Goal: Navigation & Orientation: Find specific page/section

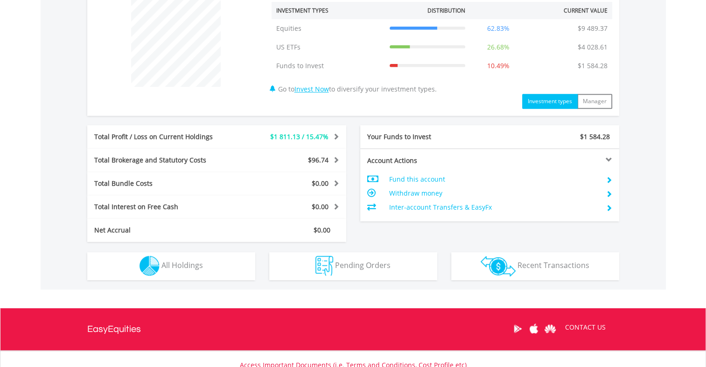
scroll to position [377, 0]
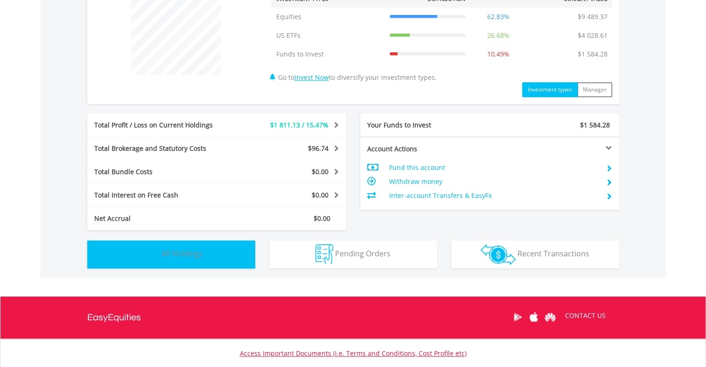
click at [200, 254] on span "All Holdings" at bounding box center [183, 253] width 42 height 10
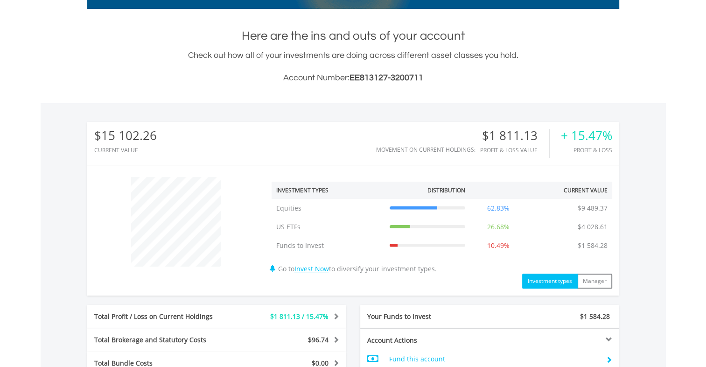
scroll to position [0, 0]
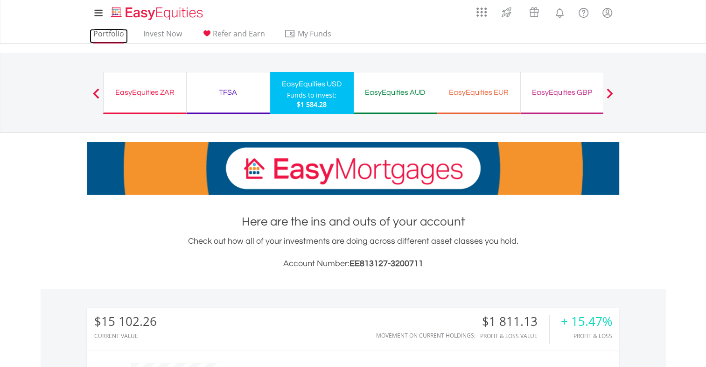
click at [113, 36] on link "Portfolio" at bounding box center [109, 36] width 38 height 14
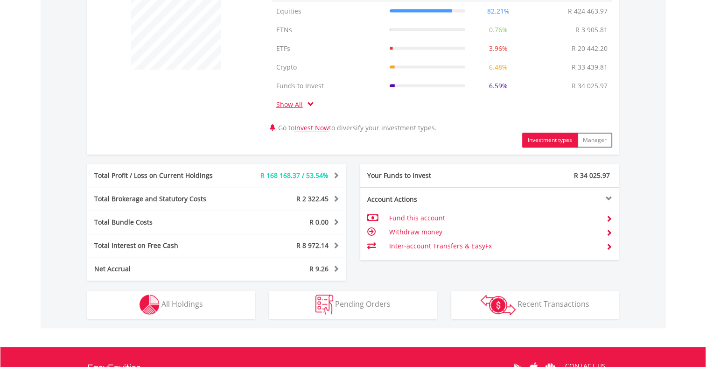
scroll to position [384, 0]
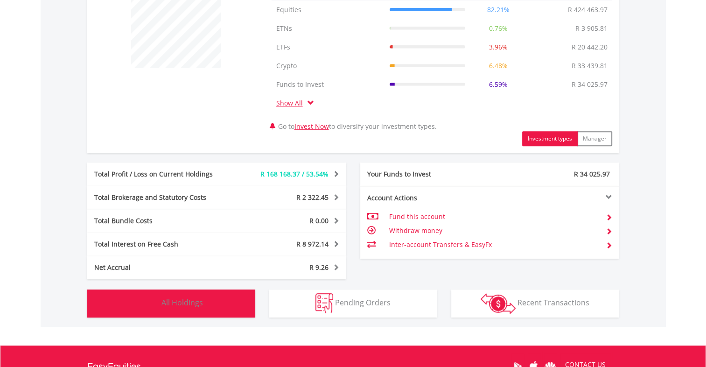
click at [171, 306] on span "All Holdings" at bounding box center [183, 302] width 42 height 10
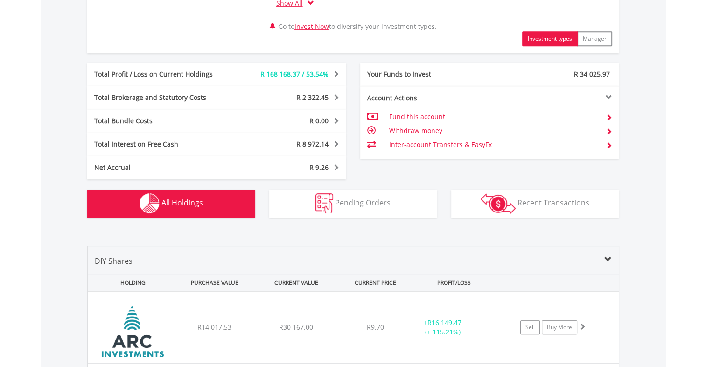
scroll to position [0, 0]
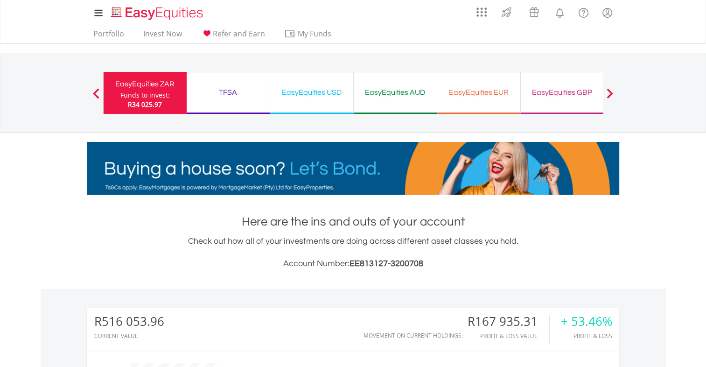
scroll to position [90, 177]
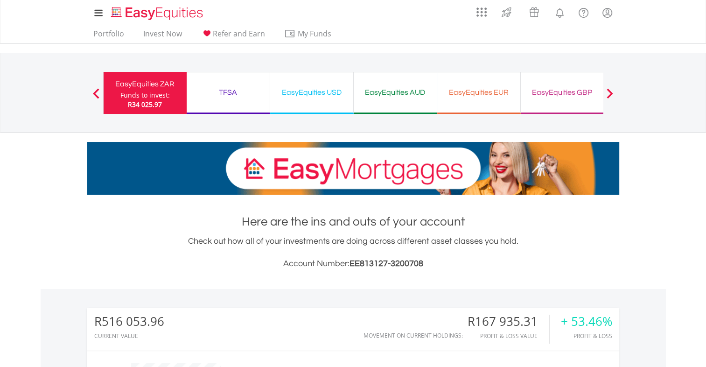
click at [144, 96] on div "Funds to invest:" at bounding box center [144, 95] width 49 height 9
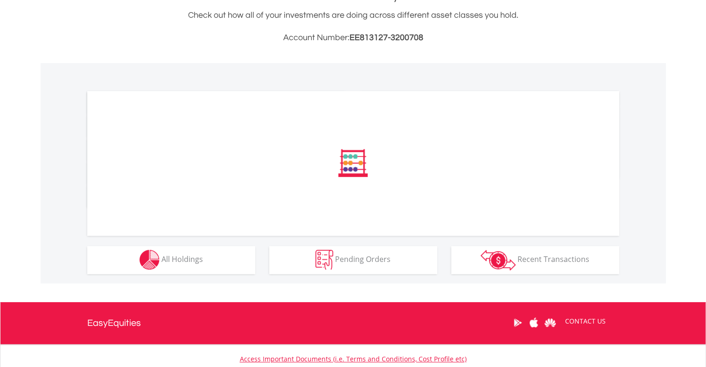
scroll to position [227, 0]
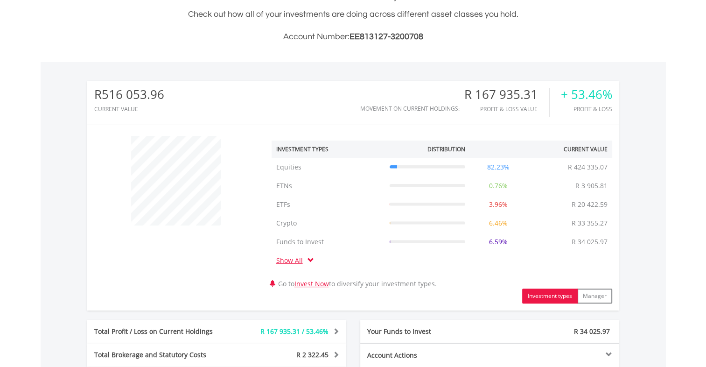
click at [220, 266] on div "﻿ Investment Types Distribution Current Value Show All Equities Equities R 424 …" at bounding box center [353, 217] width 532 height 172
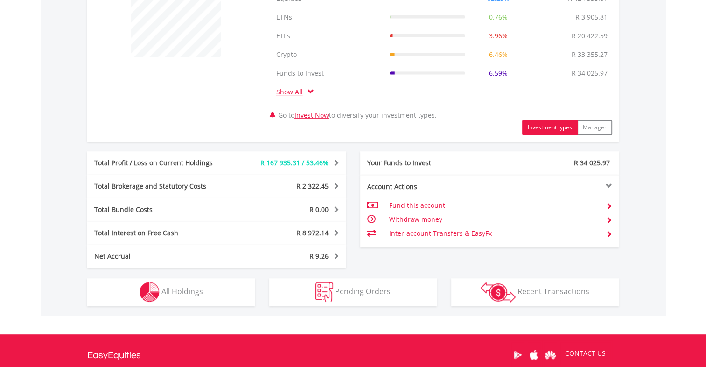
scroll to position [433, 0]
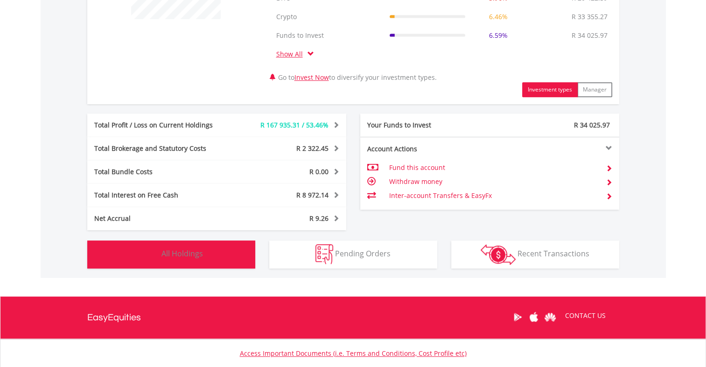
click at [184, 253] on span "All Holdings" at bounding box center [183, 253] width 42 height 10
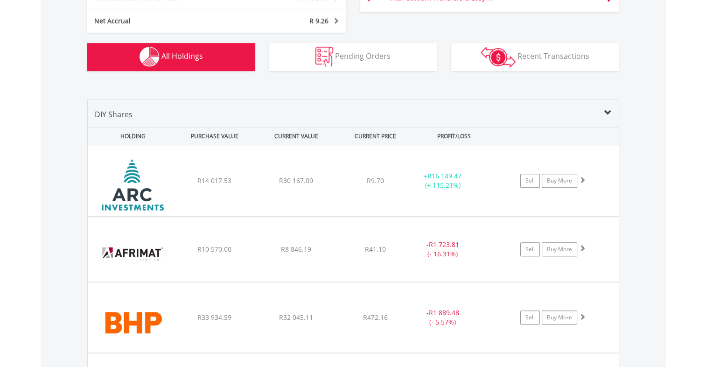
scroll to position [0, 0]
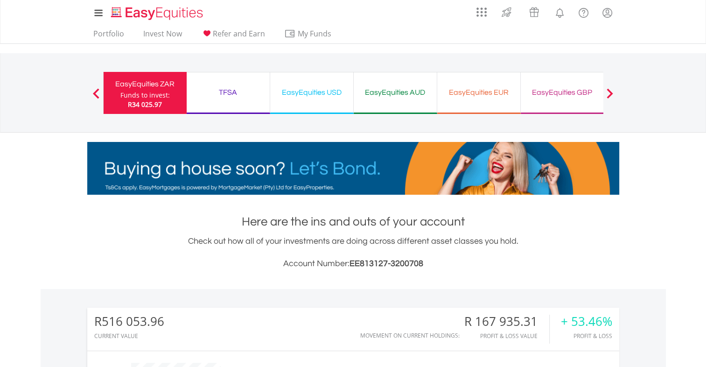
click at [221, 95] on div "TFSA" at bounding box center [228, 92] width 72 height 13
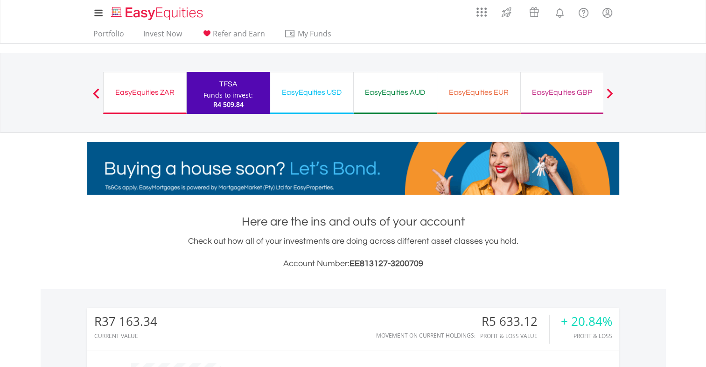
click at [151, 92] on div "EasyEquities ZAR" at bounding box center [144, 92] width 71 height 13
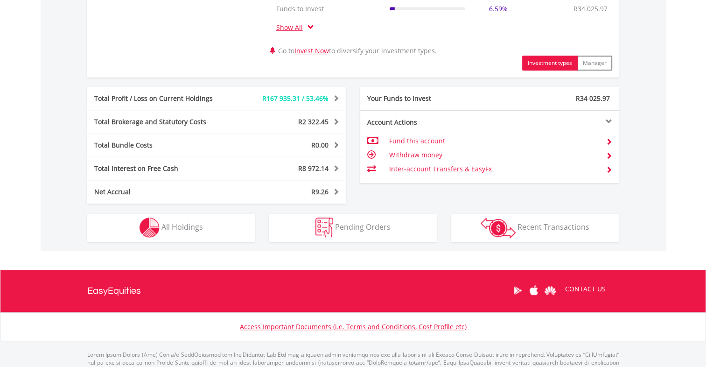
scroll to position [462, 0]
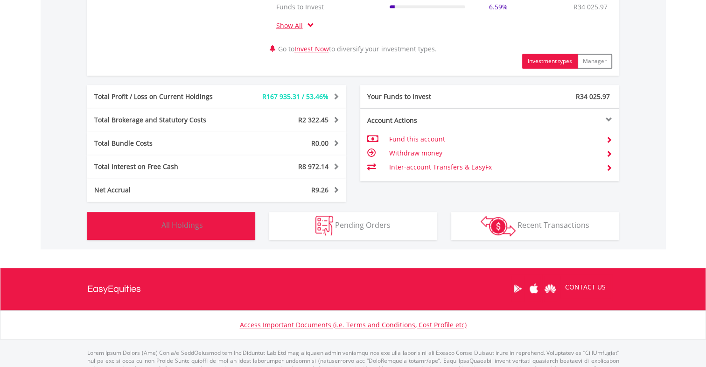
click at [170, 228] on span "All Holdings" at bounding box center [183, 225] width 42 height 10
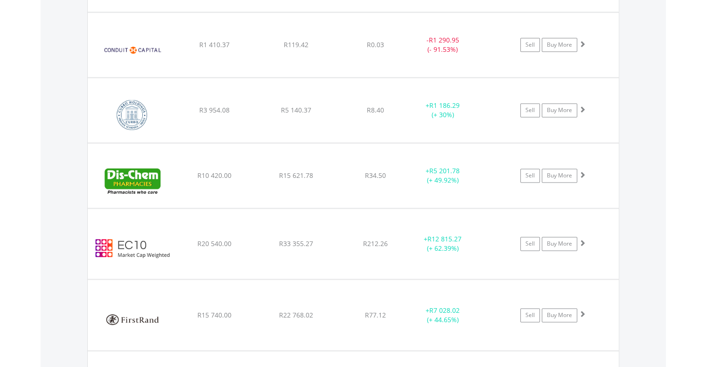
scroll to position [1294, 0]
